Goal: Task Accomplishment & Management: Use online tool/utility

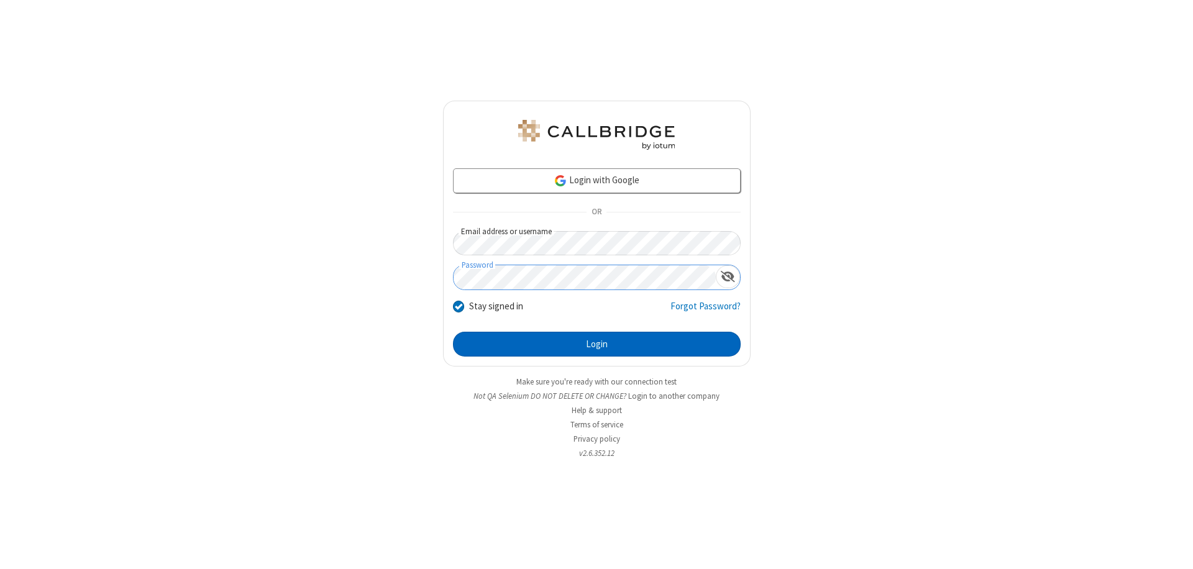
click at [596, 344] on button "Login" at bounding box center [597, 344] width 288 height 25
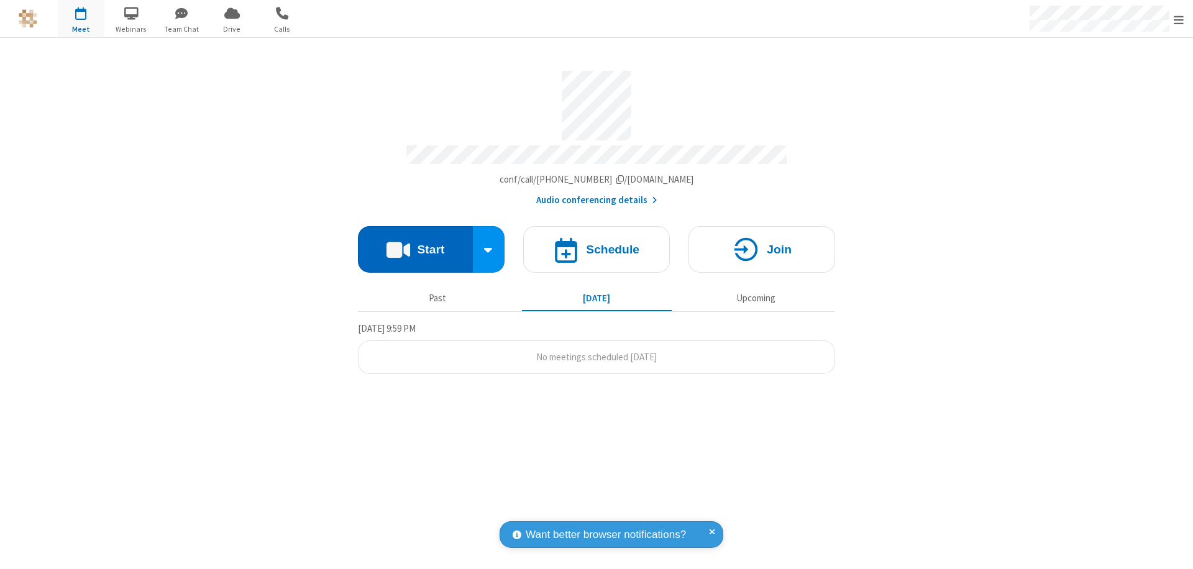
click at [415, 244] on button "Start" at bounding box center [415, 249] width 115 height 47
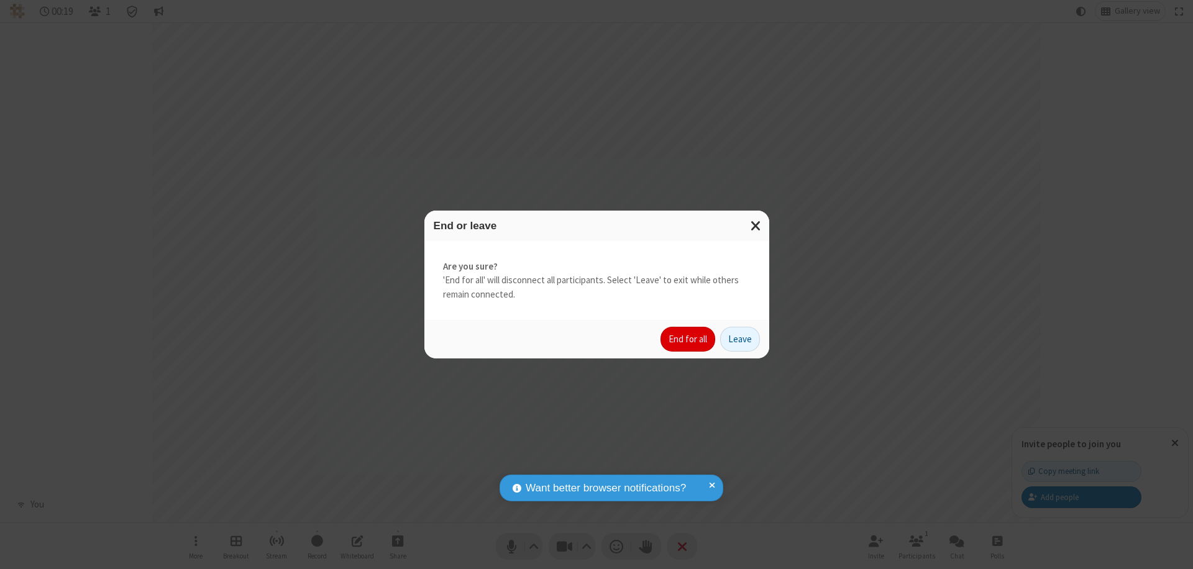
click at [688, 339] on button "End for all" at bounding box center [687, 339] width 55 height 25
